Goal: Task Accomplishment & Management: Manage account settings

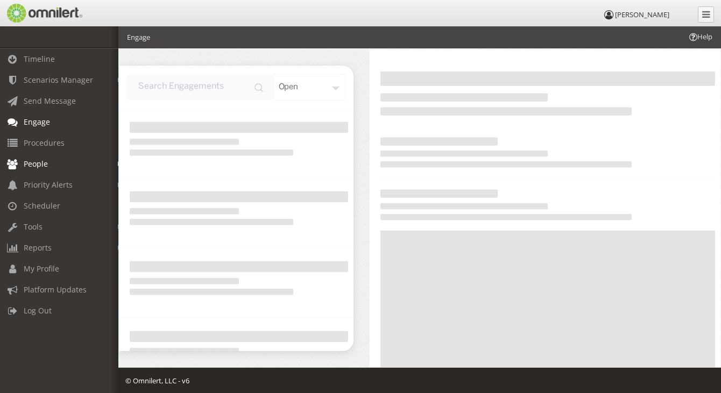
click at [51, 168] on link "People" at bounding box center [64, 163] width 128 height 21
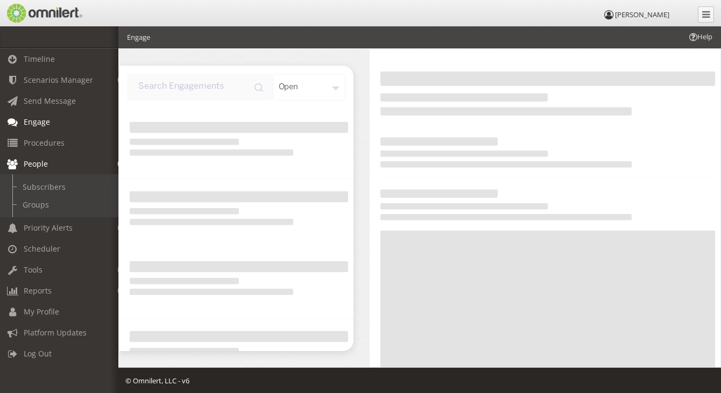
click at [29, 160] on span "People" at bounding box center [36, 164] width 24 height 10
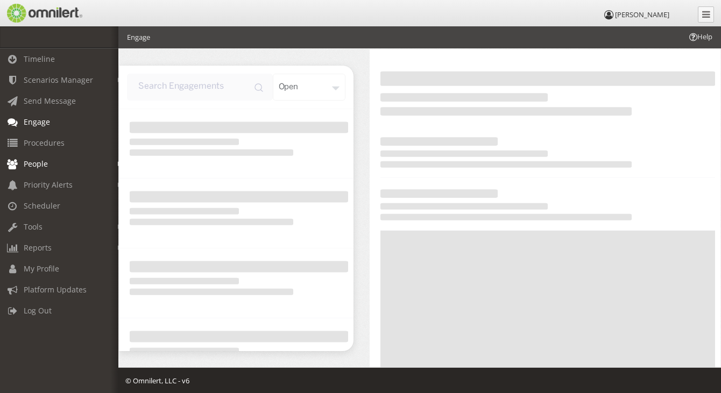
click at [29, 160] on span "People" at bounding box center [36, 164] width 24 height 10
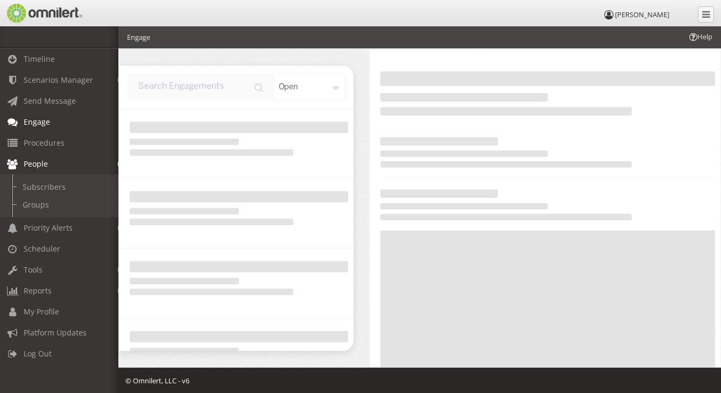
drag, startPoint x: 29, startPoint y: 160, endPoint x: 15, endPoint y: 162, distance: 13.6
click at [15, 162] on icon at bounding box center [12, 165] width 13 height 8
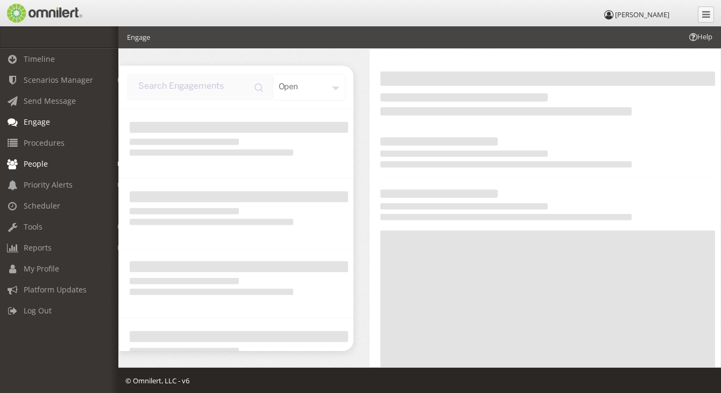
click at [15, 162] on icon at bounding box center [12, 165] width 13 height 8
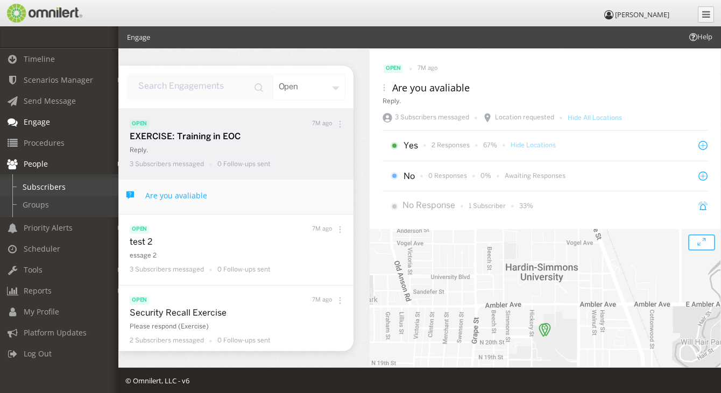
click at [47, 184] on link "Subscribers" at bounding box center [64, 187] width 128 height 18
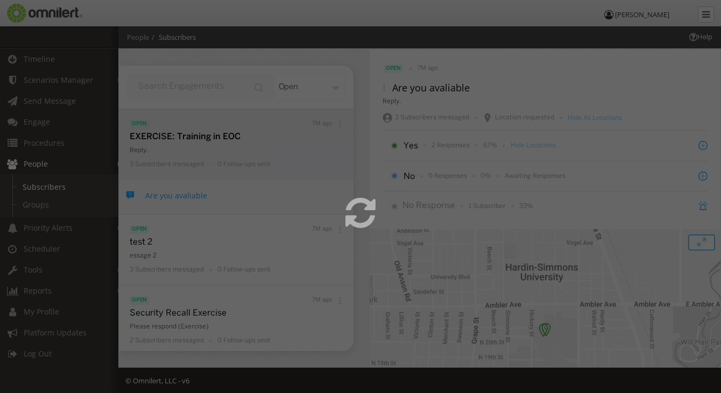
select select
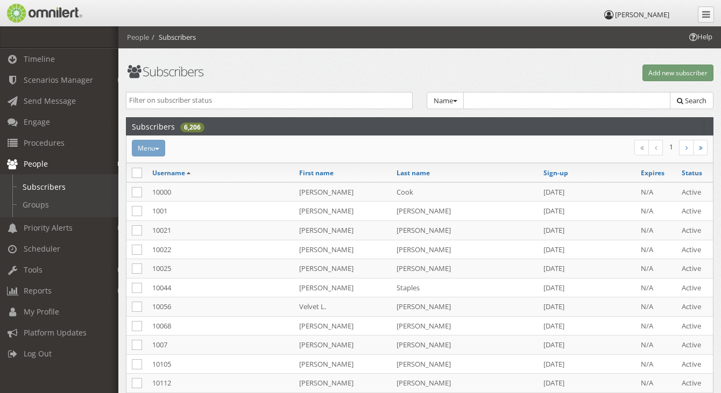
click at [153, 151] on div "Menu Send SMS Recent message activity Add to group Reset password Activate Inac…" at bounding box center [321, 148] width 393 height 17
click at [161, 148] on div "Menu Send SMS Recent message activity Add to group Reset password Activate Inac…" at bounding box center [321, 148] width 393 height 17
click at [670, 65] on button "Add new subscriber" at bounding box center [677, 73] width 71 height 17
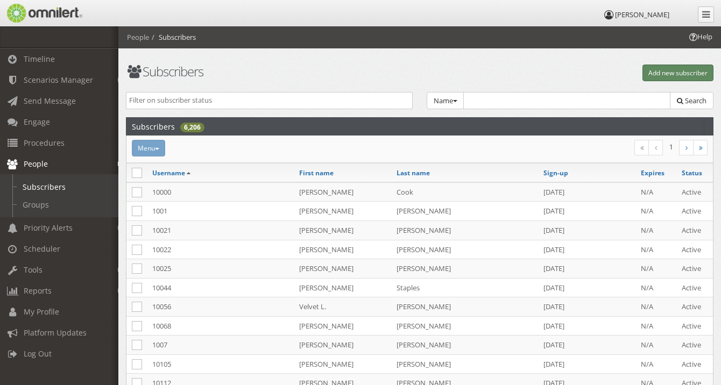
select select "0"
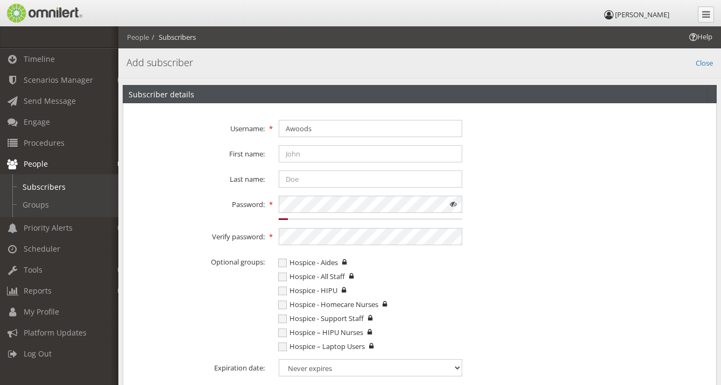
click at [332, 119] on fieldset "Username: Awoods First name: Last name: Password: 5% Very Weak Verify password:…" at bounding box center [419, 247] width 579 height 275
click at [353, 124] on input "Awoods" at bounding box center [370, 128] width 183 height 17
click at [157, 208] on label "Password:" at bounding box center [197, 203] width 148 height 14
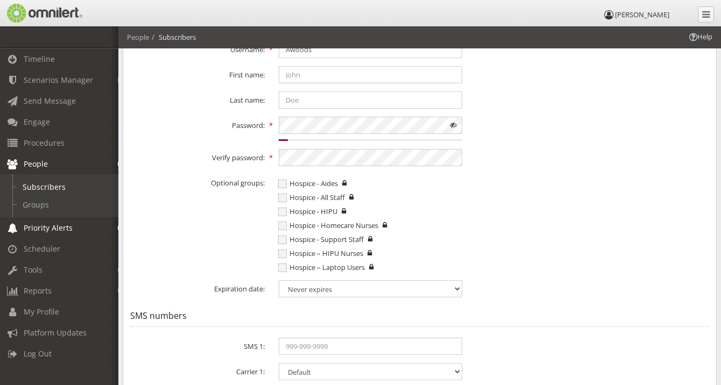
scroll to position [79, 0]
